Goal: Task Accomplishment & Management: Complete application form

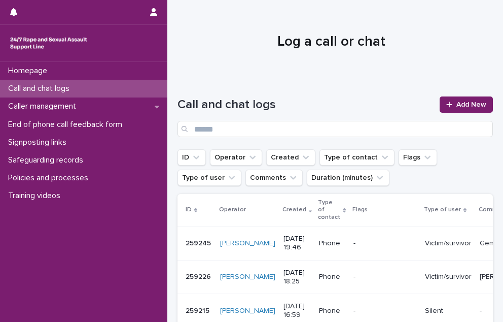
click at [446, 104] on icon at bounding box center [449, 104] width 6 height 7
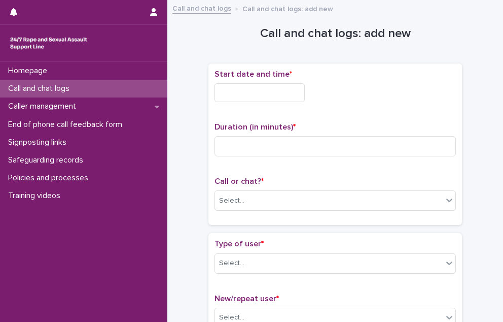
click at [279, 96] on input "text" at bounding box center [260, 92] width 90 height 19
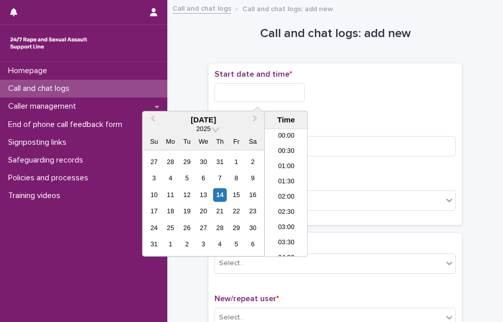
scroll to position [583, 0]
click at [288, 193] on li "21:00" at bounding box center [286, 192] width 43 height 15
click at [276, 98] on input "**********" at bounding box center [260, 92] width 90 height 19
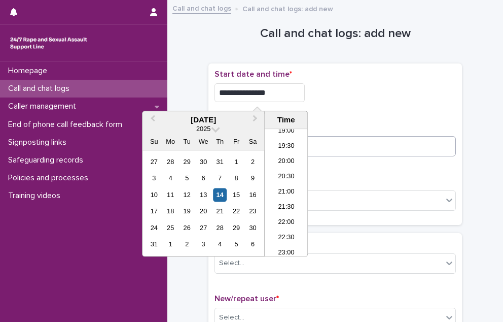
type input "**********"
click at [340, 150] on input at bounding box center [335, 146] width 241 height 20
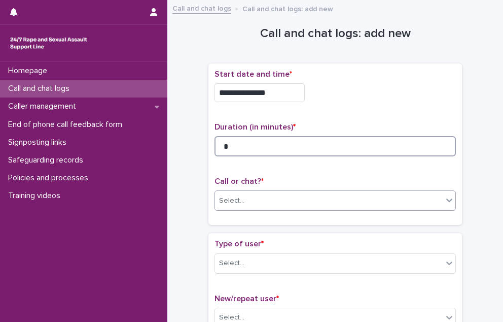
type input "*"
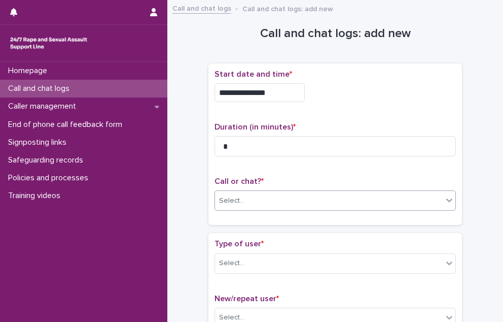
click at [304, 203] on div "Select..." at bounding box center [329, 200] width 228 height 17
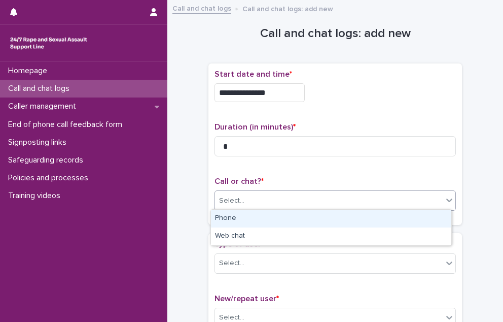
click at [293, 222] on div "Phone" at bounding box center [331, 219] width 240 height 18
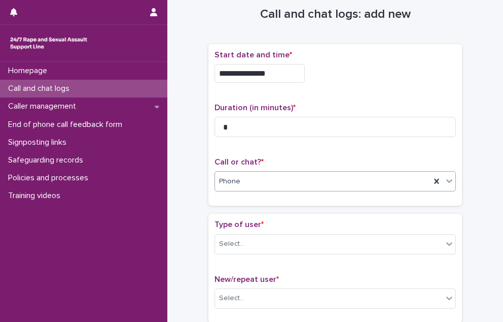
scroll to position [51, 0]
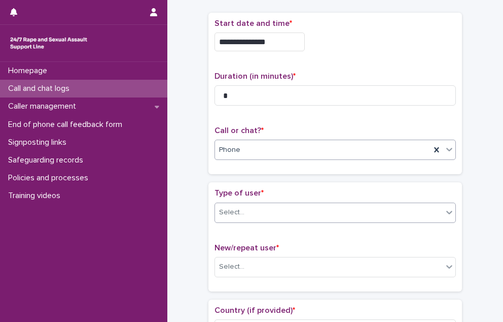
click at [281, 216] on div "Select..." at bounding box center [329, 212] width 228 height 17
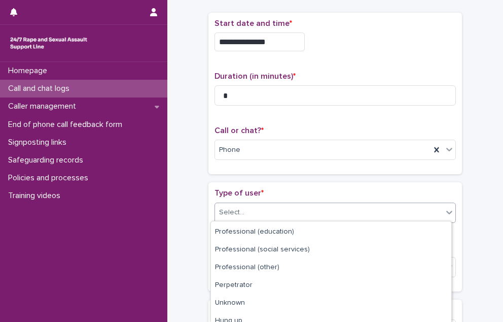
scroll to position [164, 0]
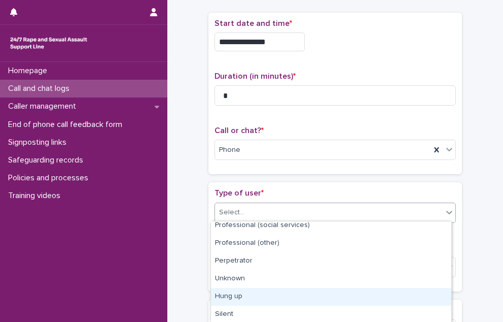
click at [290, 288] on div "Hung up" at bounding box center [331, 297] width 240 height 18
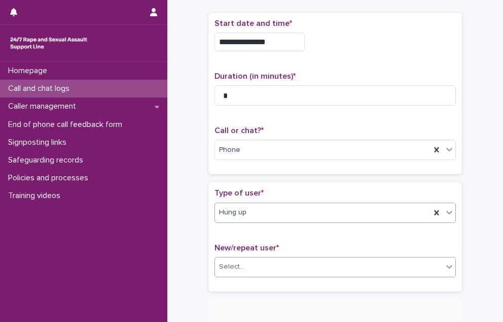
click at [277, 262] on div "Select..." at bounding box center [329, 266] width 228 height 17
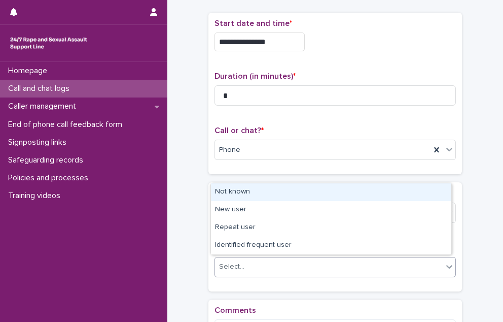
scroll to position [55, 0]
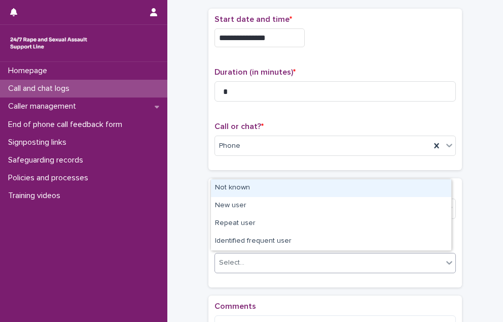
click at [252, 188] on div "Not known" at bounding box center [331, 188] width 240 height 18
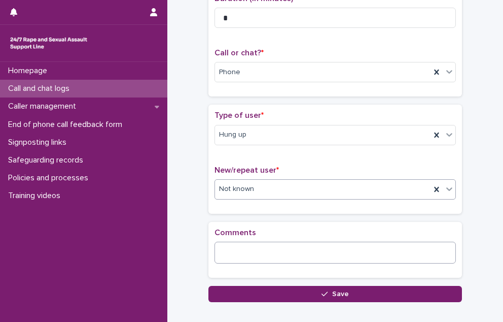
scroll to position [185, 0]
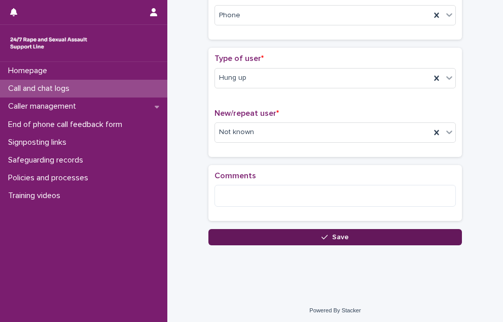
click at [338, 234] on span "Save" at bounding box center [340, 236] width 17 height 7
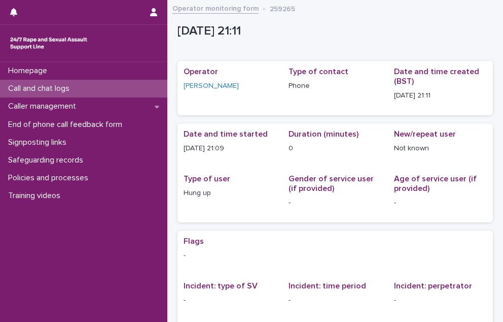
click at [66, 84] on p "Call and chat logs" at bounding box center [41, 89] width 74 height 10
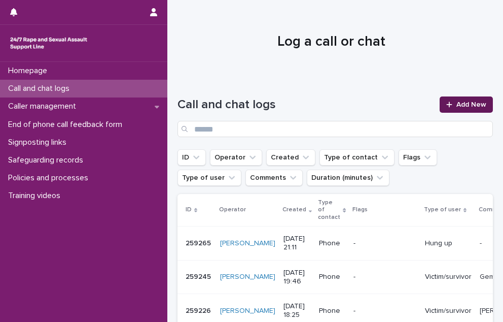
click at [446, 106] on icon at bounding box center [449, 104] width 6 height 7
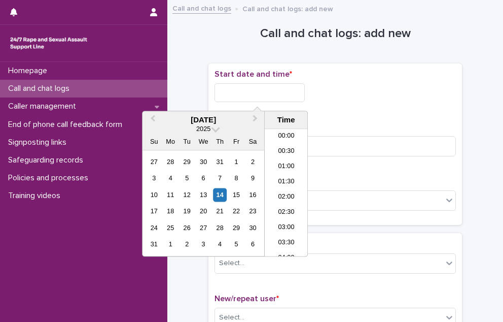
click at [298, 97] on input "text" at bounding box center [260, 92] width 90 height 19
click at [288, 193] on li "21:00" at bounding box center [286, 192] width 43 height 15
click at [280, 88] on input "**********" at bounding box center [260, 92] width 90 height 19
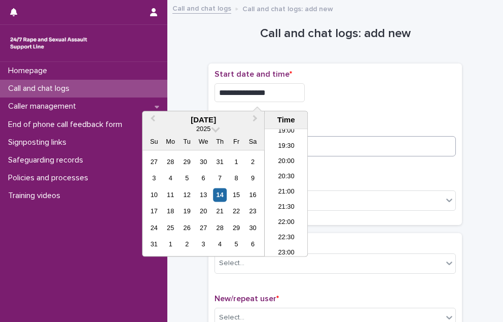
type input "**********"
click at [356, 150] on input at bounding box center [335, 146] width 241 height 20
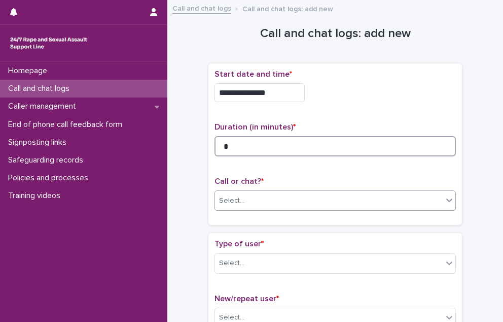
type input "*"
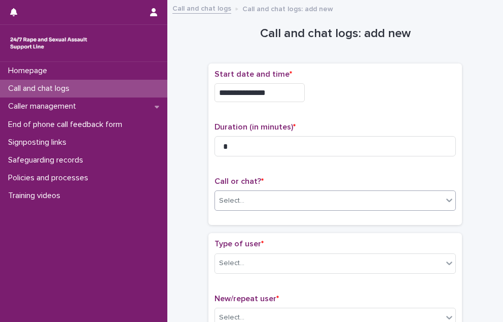
click at [327, 193] on div "Select..." at bounding box center [329, 200] width 228 height 17
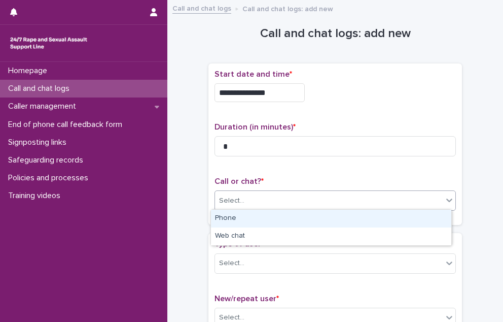
click at [317, 219] on div "Phone" at bounding box center [331, 219] width 240 height 18
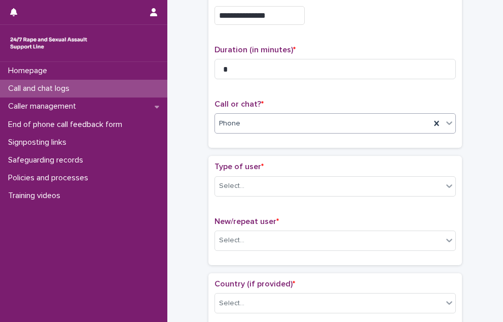
scroll to position [101, 0]
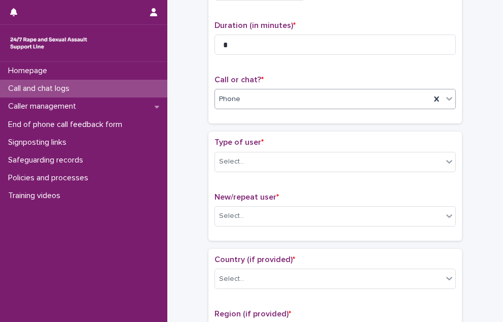
click at [243, 147] on div "Type of user * Select..." at bounding box center [335, 158] width 241 height 42
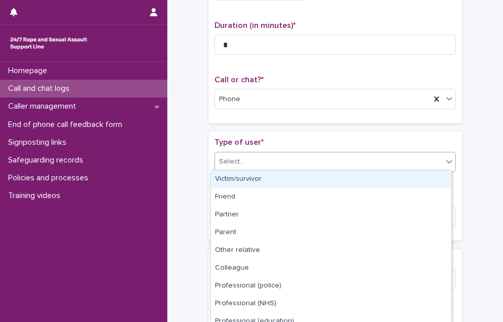
click at [234, 164] on div "Select..." at bounding box center [231, 161] width 25 height 11
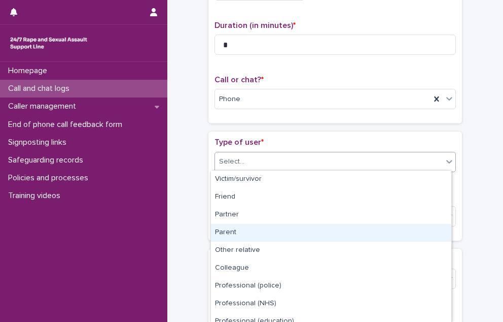
scroll to position [114, 0]
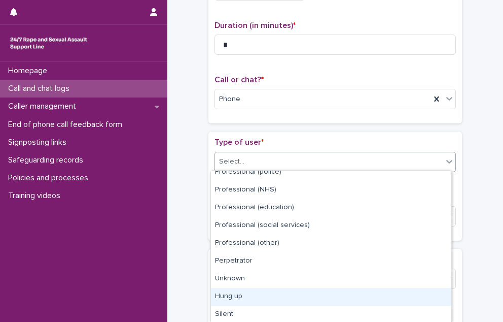
click at [256, 295] on div "Hung up" at bounding box center [331, 297] width 240 height 18
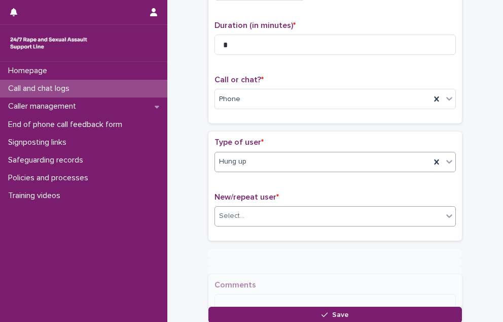
click at [235, 211] on div "Select..." at bounding box center [231, 216] width 25 height 11
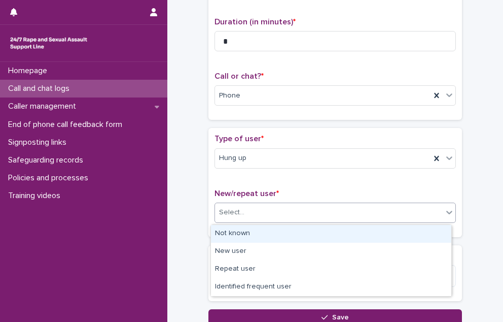
click at [232, 232] on div "Not known" at bounding box center [331, 234] width 240 height 18
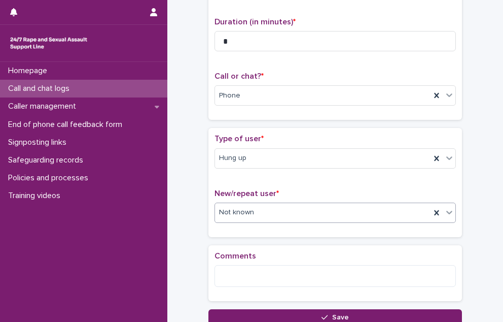
scroll to position [156, 0]
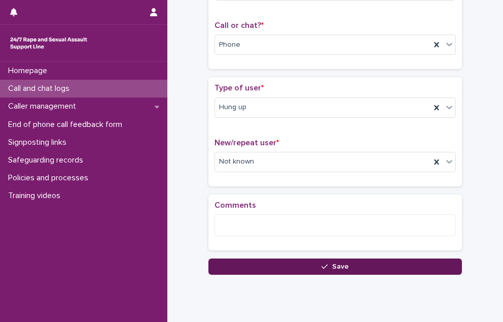
click at [258, 266] on button "Save" at bounding box center [336, 266] width 254 height 16
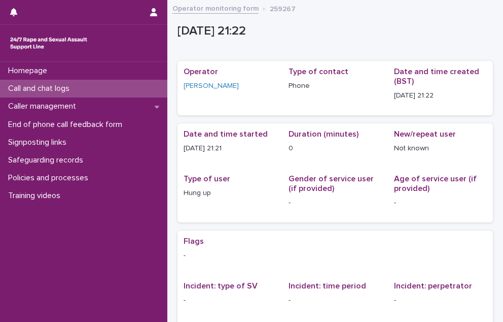
click at [126, 84] on div "Call and chat logs" at bounding box center [83, 89] width 167 height 18
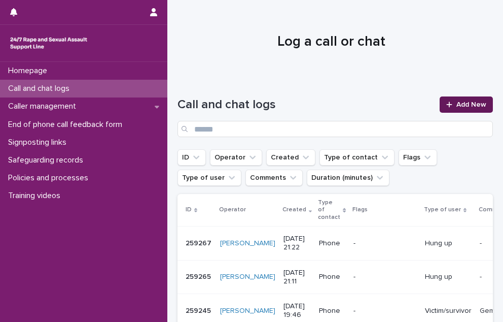
click at [442, 99] on link "Add New" at bounding box center [466, 104] width 53 height 16
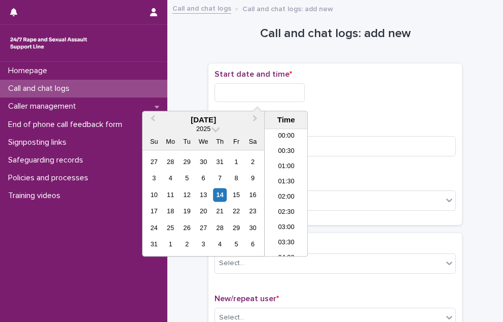
click at [278, 96] on input "text" at bounding box center [260, 92] width 90 height 19
click at [294, 191] on li "21:30" at bounding box center [286, 192] width 43 height 15
click at [274, 91] on input "**********" at bounding box center [260, 92] width 90 height 19
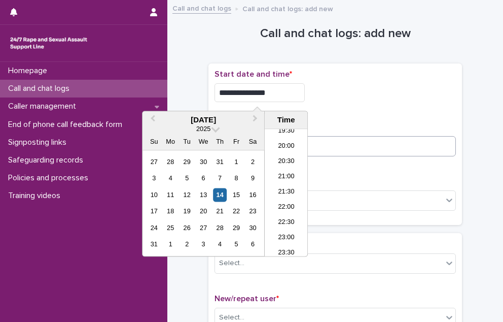
type input "**********"
click at [403, 147] on input at bounding box center [335, 146] width 241 height 20
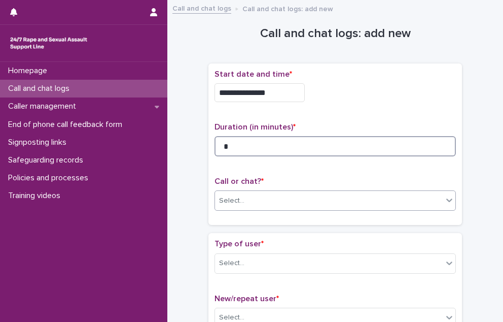
type input "*"
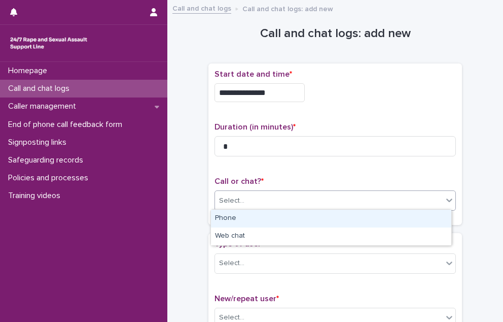
drag, startPoint x: 320, startPoint y: 199, endPoint x: 328, endPoint y: 222, distance: 24.5
click at [321, 201] on div "Select..." at bounding box center [329, 200] width 228 height 17
drag, startPoint x: 321, startPoint y: 228, endPoint x: 319, endPoint y: 223, distance: 5.3
click at [319, 223] on div "Phone" at bounding box center [331, 219] width 240 height 18
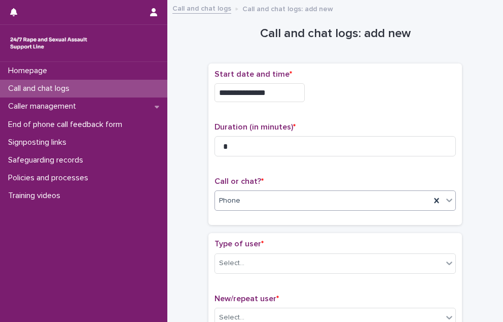
scroll to position [51, 0]
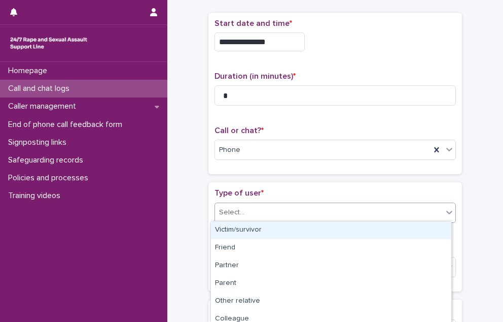
drag, startPoint x: 300, startPoint y: 213, endPoint x: 296, endPoint y: 232, distance: 19.2
click at [300, 215] on div "Select..." at bounding box center [329, 212] width 228 height 17
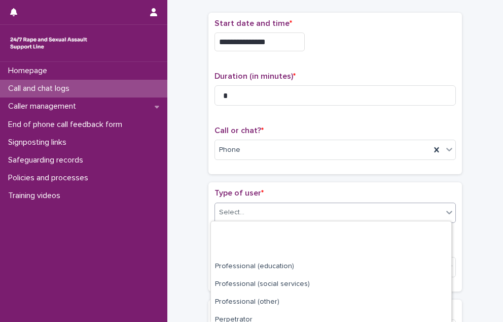
scroll to position [164, 0]
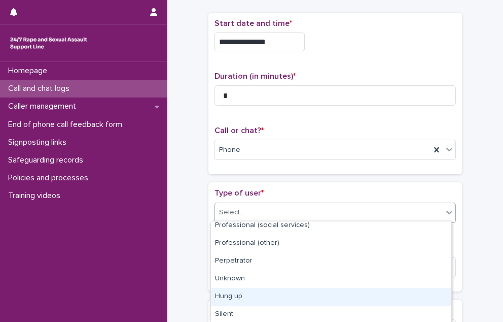
click at [290, 304] on div "Hung up" at bounding box center [331, 297] width 240 height 18
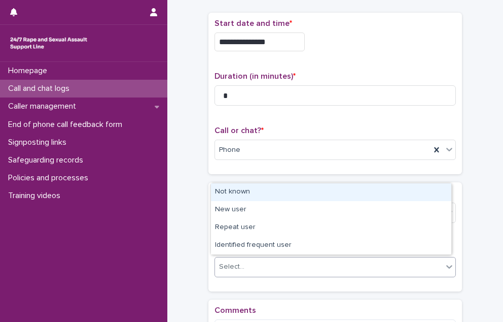
click at [275, 271] on div "Select..." at bounding box center [329, 266] width 228 height 17
click at [272, 197] on div "Not known" at bounding box center [331, 192] width 240 height 18
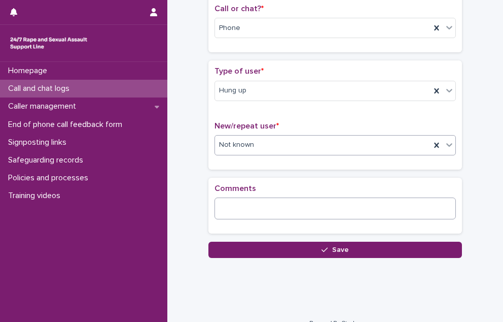
scroll to position [185, 0]
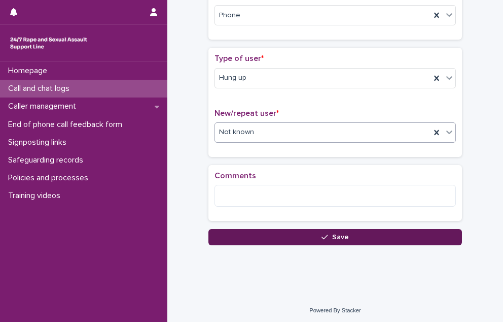
click at [267, 239] on button "Save" at bounding box center [336, 237] width 254 height 16
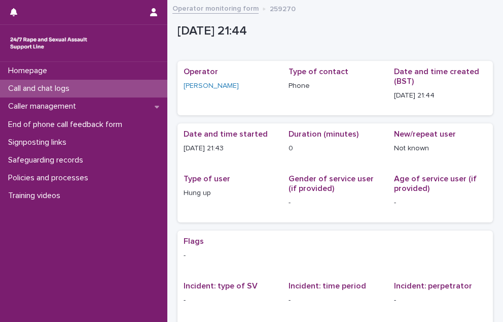
click at [108, 84] on div "Call and chat logs" at bounding box center [83, 89] width 167 height 18
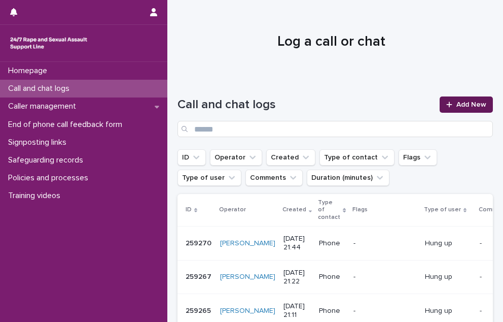
click at [470, 106] on span "Add New" at bounding box center [472, 104] width 30 height 7
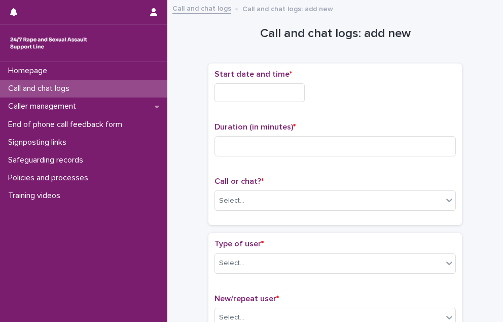
click at [270, 98] on input "text" at bounding box center [260, 92] width 90 height 19
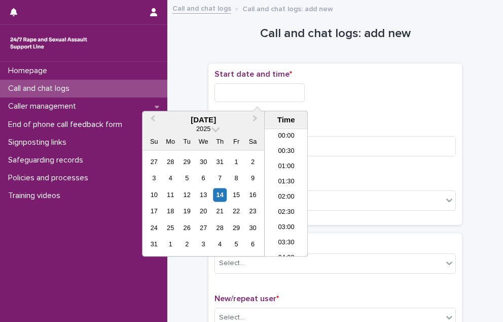
scroll to position [599, 0]
click at [282, 175] on li "21:00" at bounding box center [286, 177] width 43 height 15
click at [278, 90] on input "**********" at bounding box center [260, 92] width 90 height 19
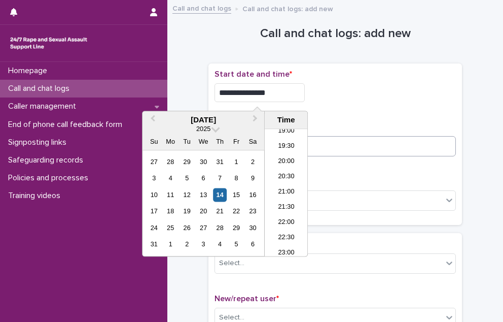
type input "**********"
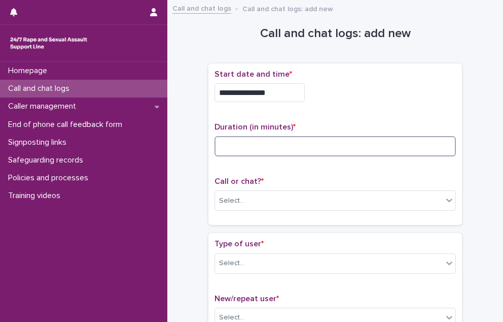
drag, startPoint x: 386, startPoint y: 138, endPoint x: 361, endPoint y: 155, distance: 29.7
click at [385, 138] on input at bounding box center [335, 146] width 241 height 20
type input "*"
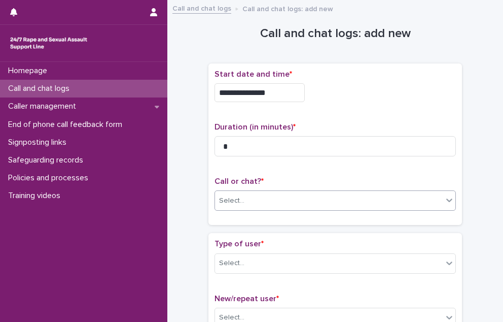
click at [296, 201] on div "Select..." at bounding box center [329, 200] width 228 height 17
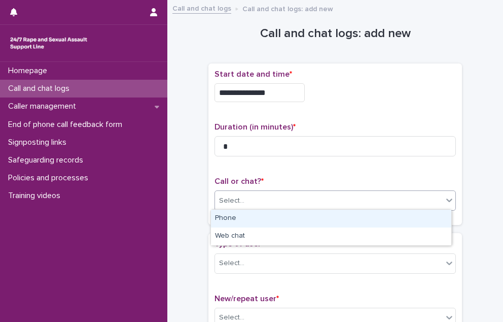
click at [296, 215] on div "Phone" at bounding box center [331, 219] width 240 height 18
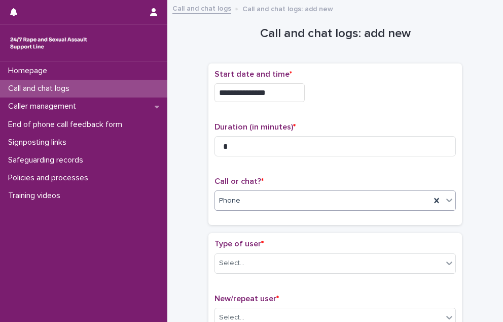
scroll to position [51, 0]
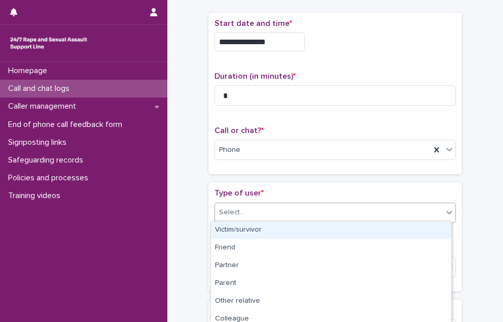
drag, startPoint x: 233, startPoint y: 210, endPoint x: 247, endPoint y: 236, distance: 29.5
click at [233, 213] on div "Select..." at bounding box center [231, 212] width 25 height 11
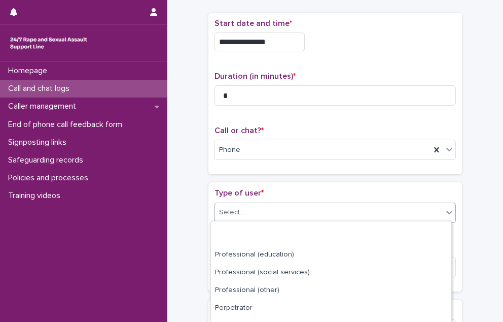
scroll to position [164, 0]
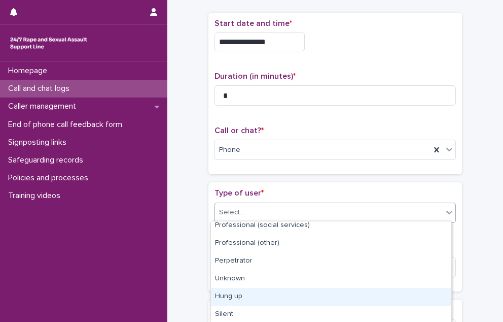
click at [240, 296] on div "Hung up" at bounding box center [331, 297] width 240 height 18
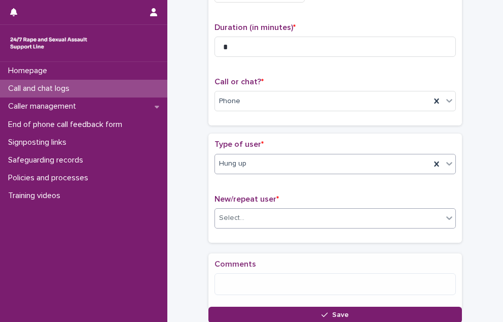
scroll to position [103, 0]
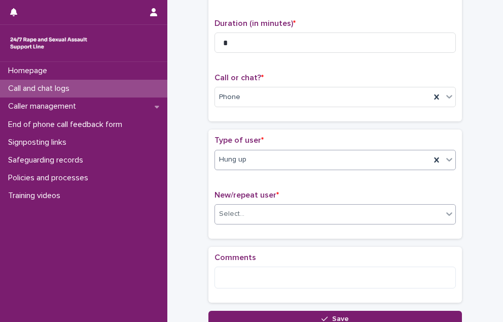
drag, startPoint x: 260, startPoint y: 211, endPoint x: 262, endPoint y: 221, distance: 9.9
click at [260, 212] on div "Select..." at bounding box center [329, 213] width 228 height 17
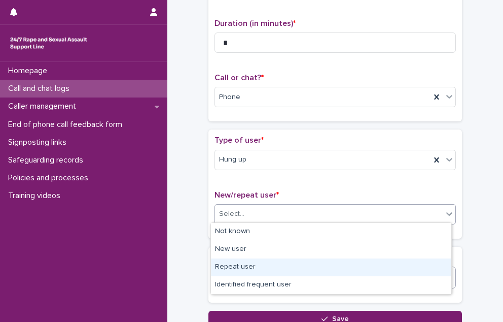
drag, startPoint x: 240, startPoint y: 267, endPoint x: 251, endPoint y: 279, distance: 15.8
click at [240, 268] on div "Repeat user" at bounding box center [331, 267] width 240 height 18
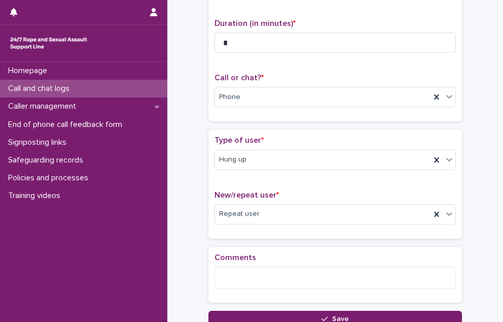
drag, startPoint x: 264, startPoint y: 311, endPoint x: 286, endPoint y: 204, distance: 108.6
click at [264, 311] on button "Save" at bounding box center [336, 318] width 254 height 16
